Goal: Information Seeking & Learning: Find specific fact

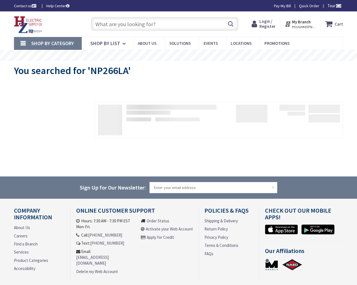
type input "Elbow Rd, Lititz, PA 17543, [GEOGRAPHIC_DATA]"
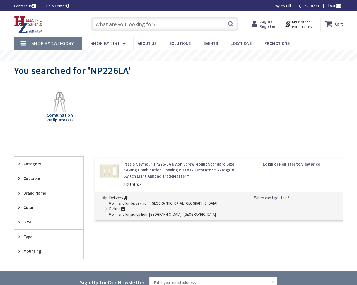
type input "Elbow Rd, Lititz, PA 17543, [GEOGRAPHIC_DATA]"
